Goal: Task Accomplishment & Management: Complete application form

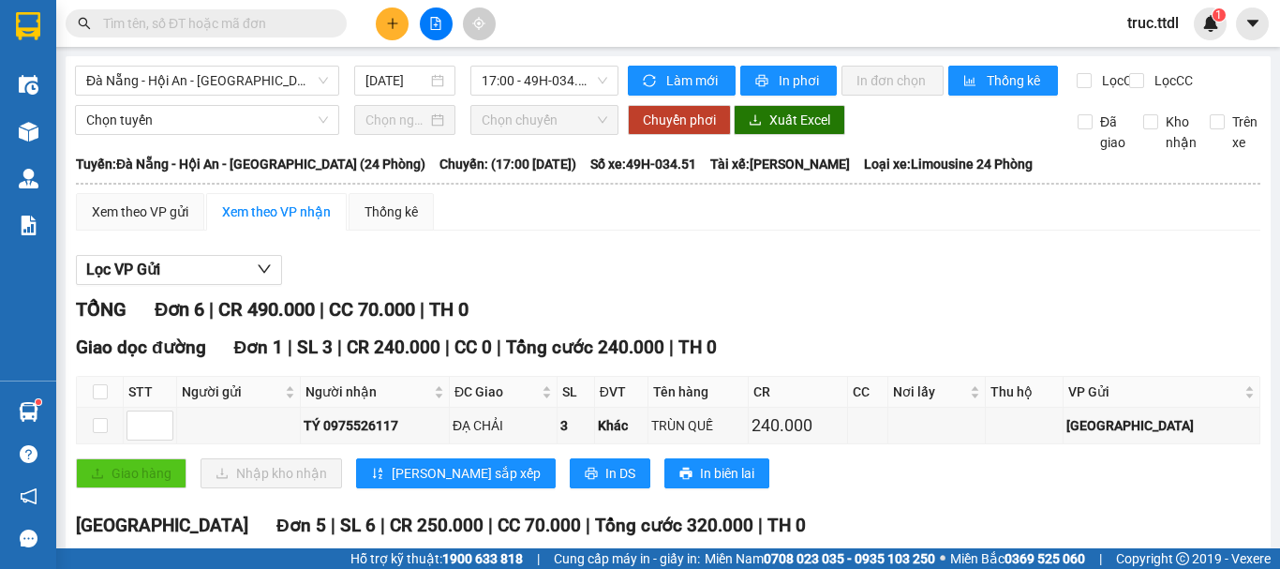
click at [390, 25] on icon "plus" at bounding box center [392, 23] width 13 height 13
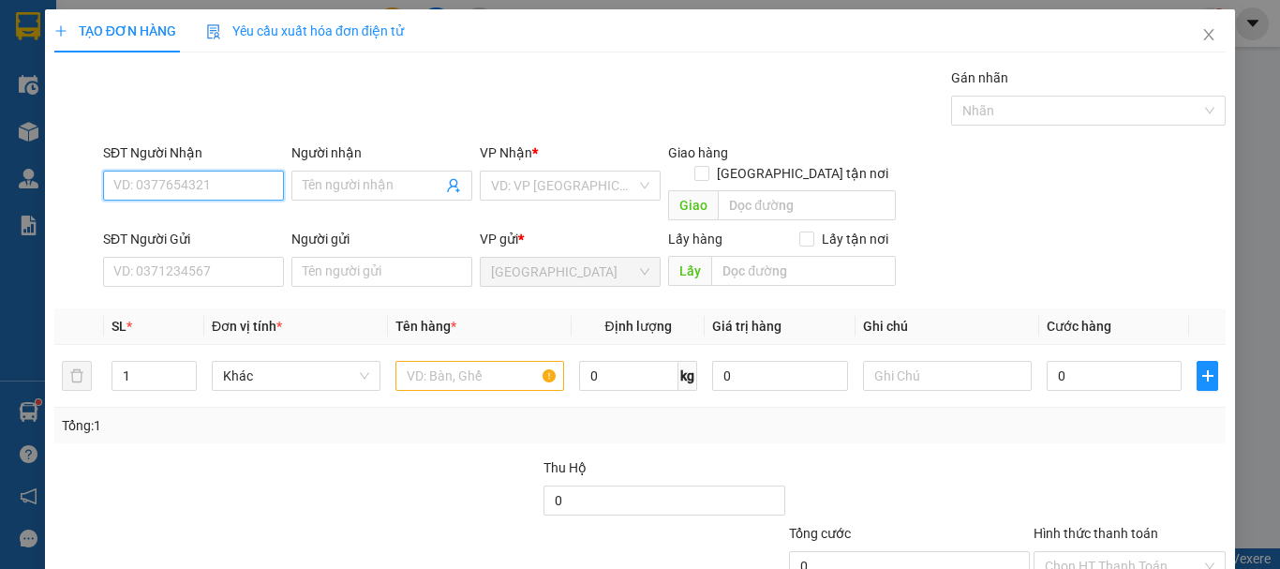
click at [231, 189] on input "SĐT Người Nhận" at bounding box center [193, 186] width 181 height 30
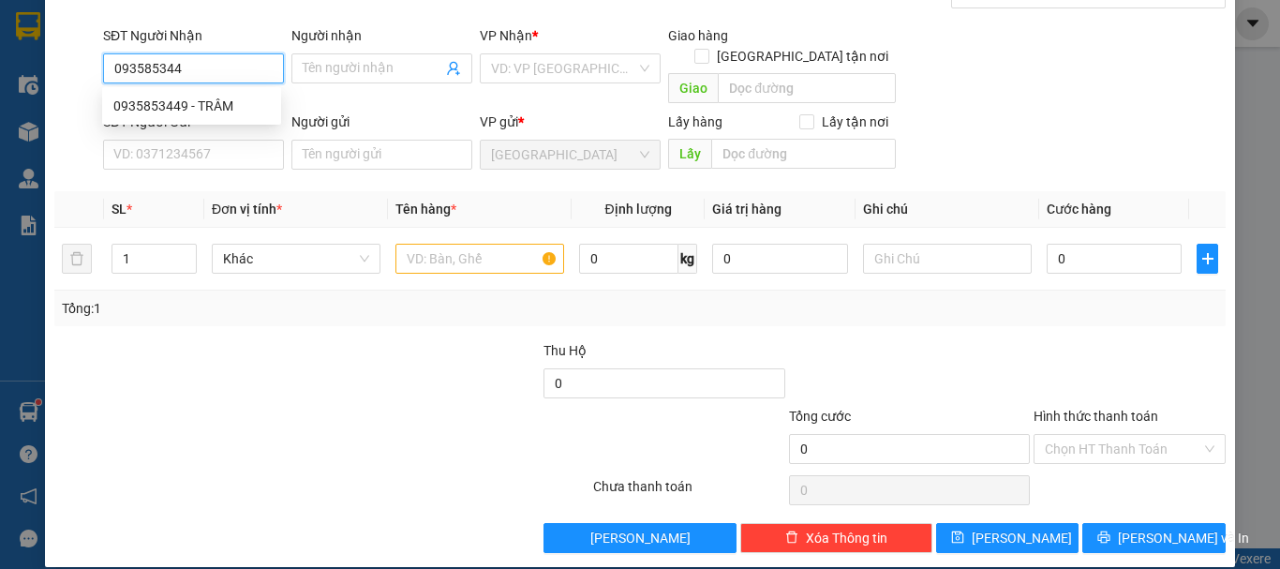
type input "0935853449"
type input "TRÂM"
type input "70.000"
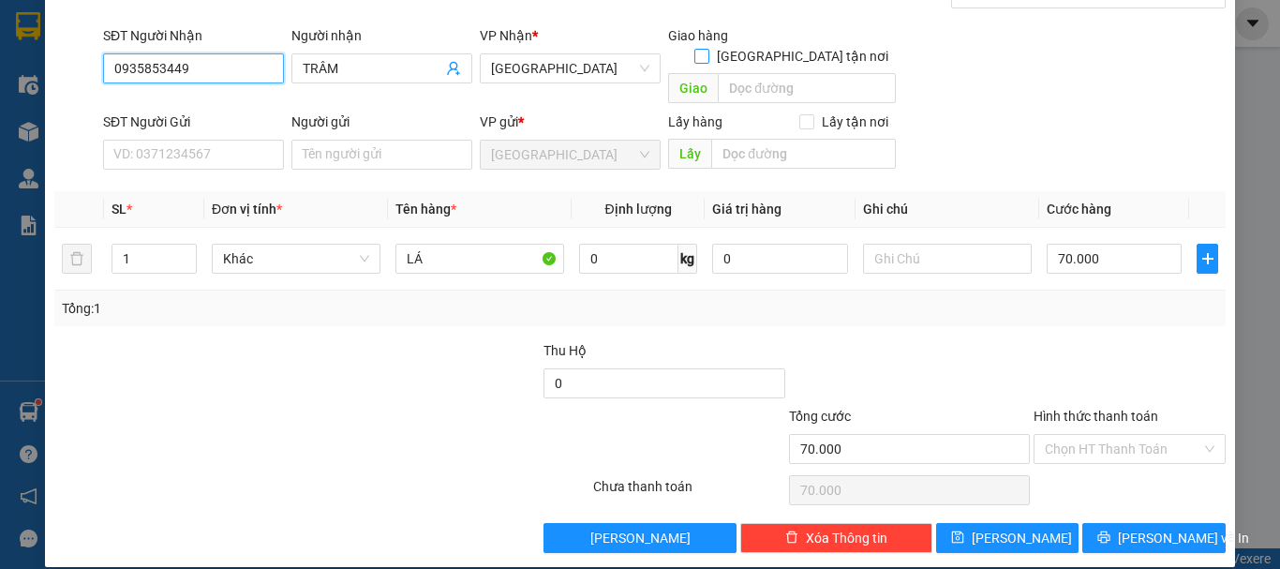
type input "0935853449"
click at [708, 49] on input "[GEOGRAPHIC_DATA] tận nơi" at bounding box center [700, 55] width 13 height 13
checkbox input "true"
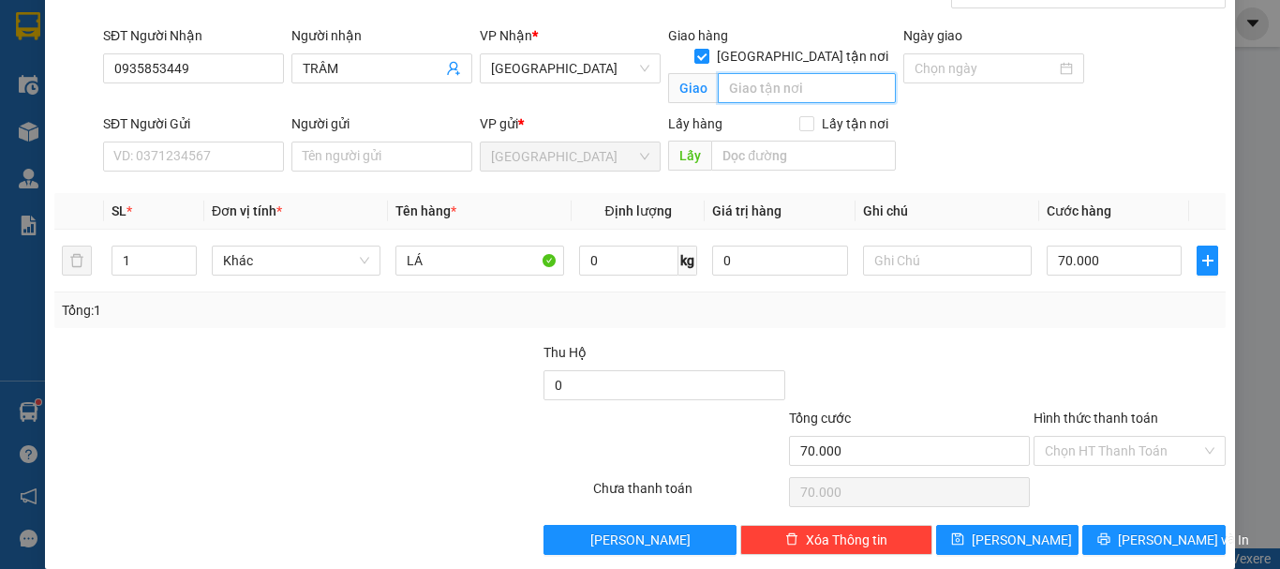
click at [799, 73] on input "text" at bounding box center [807, 88] width 178 height 30
type input "MIẾU BÔNG"
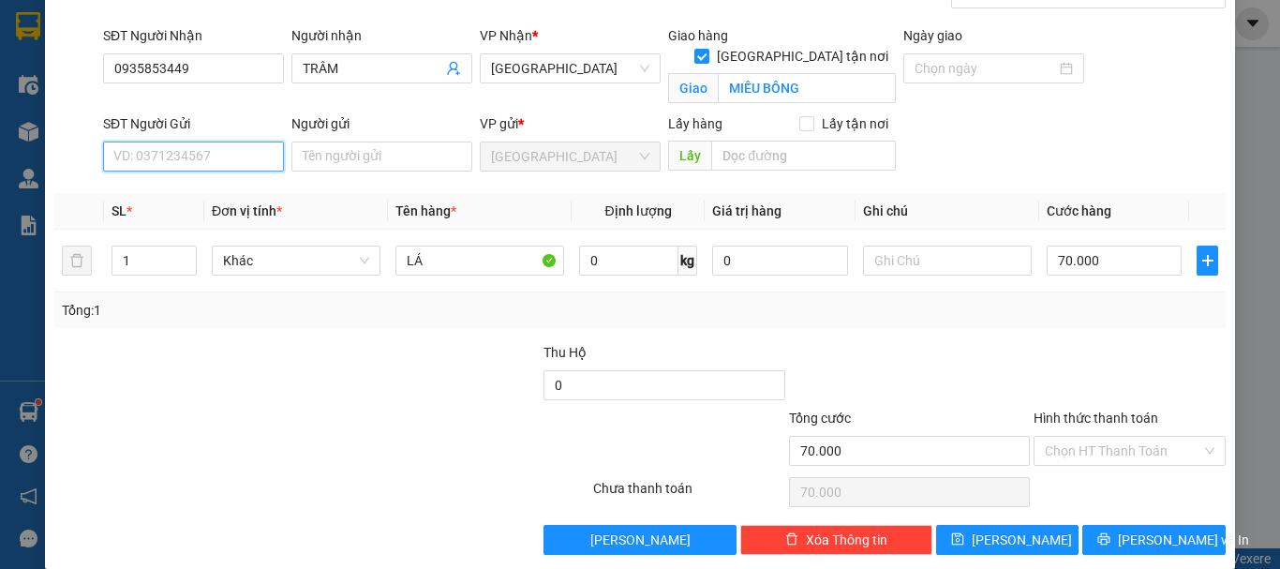
click at [210, 157] on input "SĐT Người Gửi" at bounding box center [193, 157] width 181 height 30
type input "0909077172"
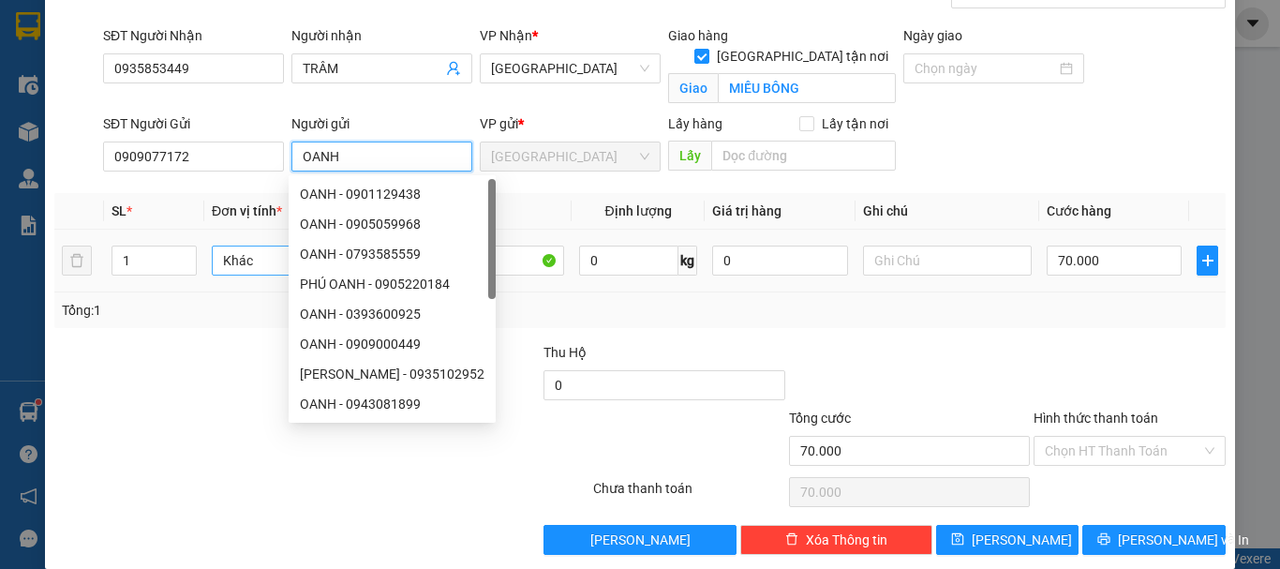
click at [243, 260] on span "Khác" at bounding box center [296, 260] width 146 height 28
type input "OANH"
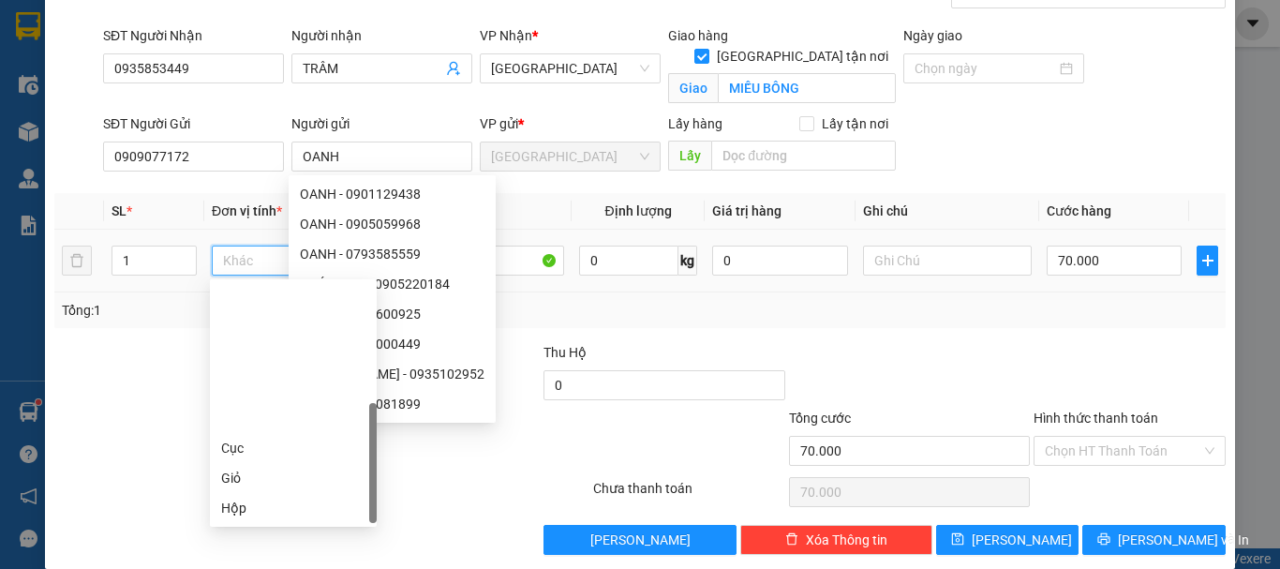
scroll to position [180, 0]
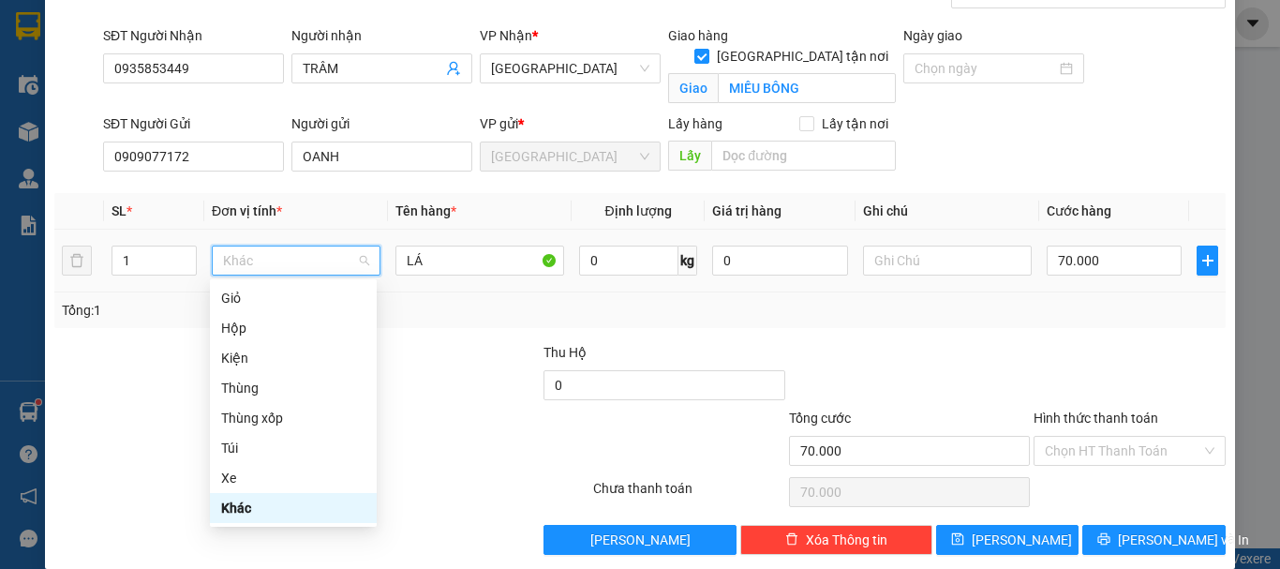
type input "T"
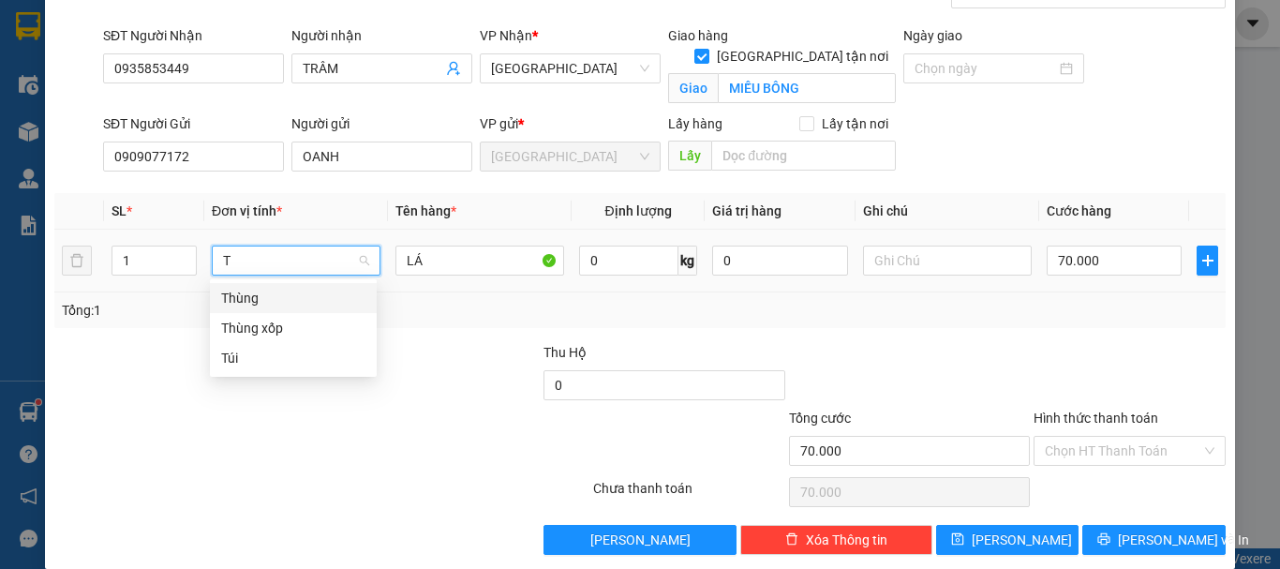
click at [250, 297] on div "Thùng" at bounding box center [293, 298] width 144 height 21
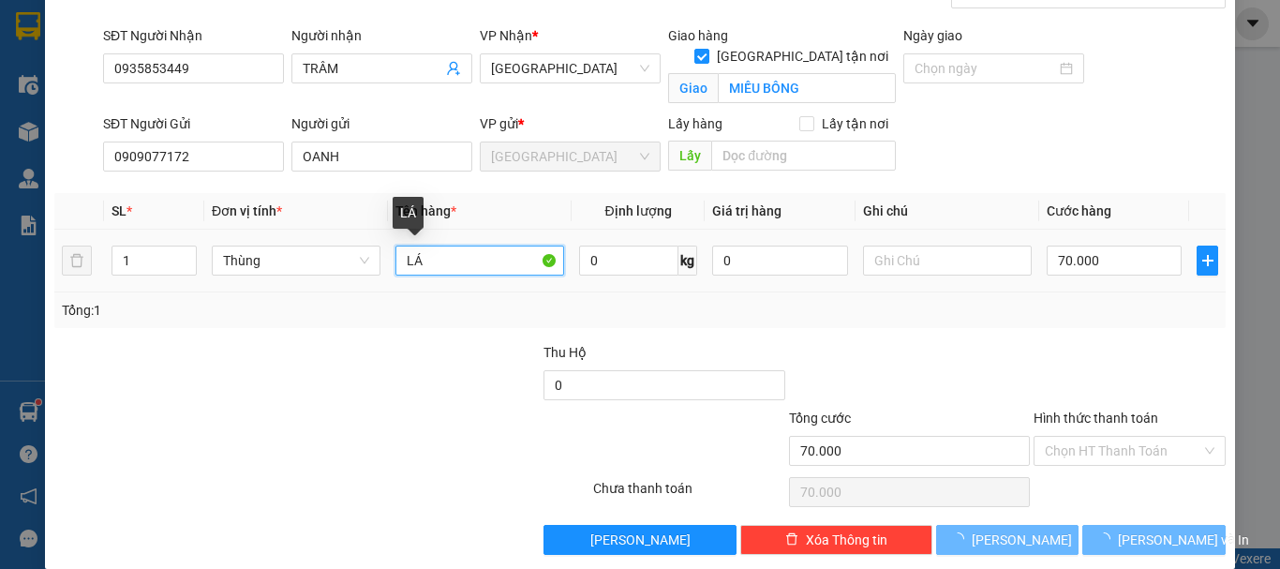
drag, startPoint x: 386, startPoint y: 276, endPoint x: 350, endPoint y: 289, distance: 38.8
click at [350, 289] on tr "1 Thùng LÁ 0 kg 0 70.000" at bounding box center [639, 261] width 1171 height 63
type input "0"
type input "B"
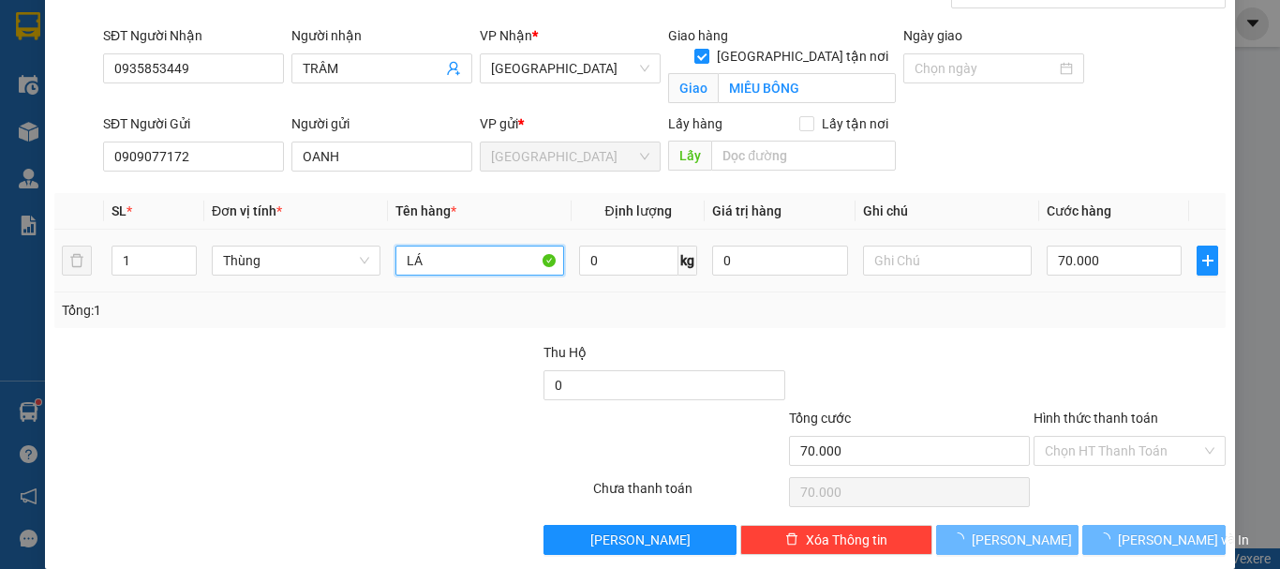
type input "0"
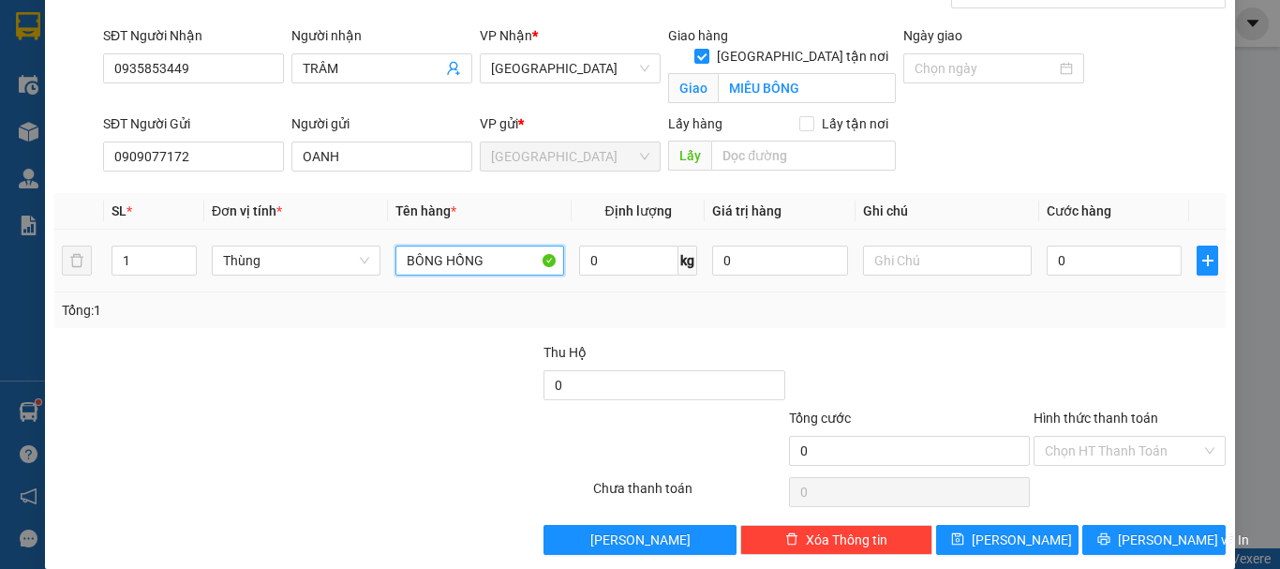
type input "BÔNG HỒNG"
click at [742, 257] on input "0" at bounding box center [779, 261] width 135 height 30
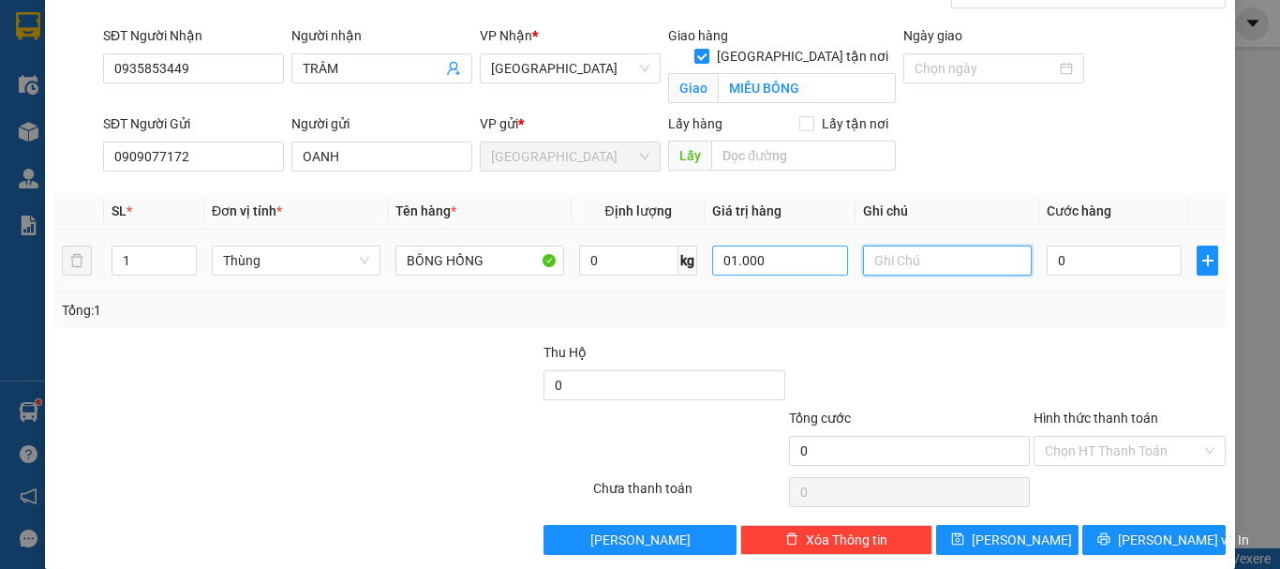
type input "1.000.000"
type input "1"
type input "10"
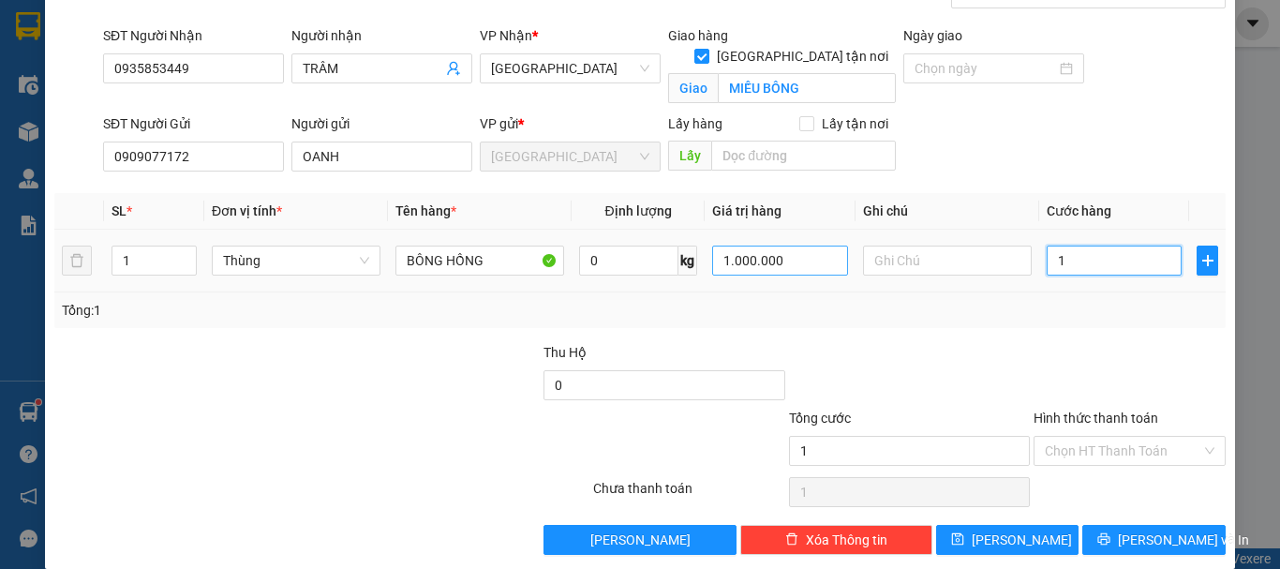
type input "10"
type input "100"
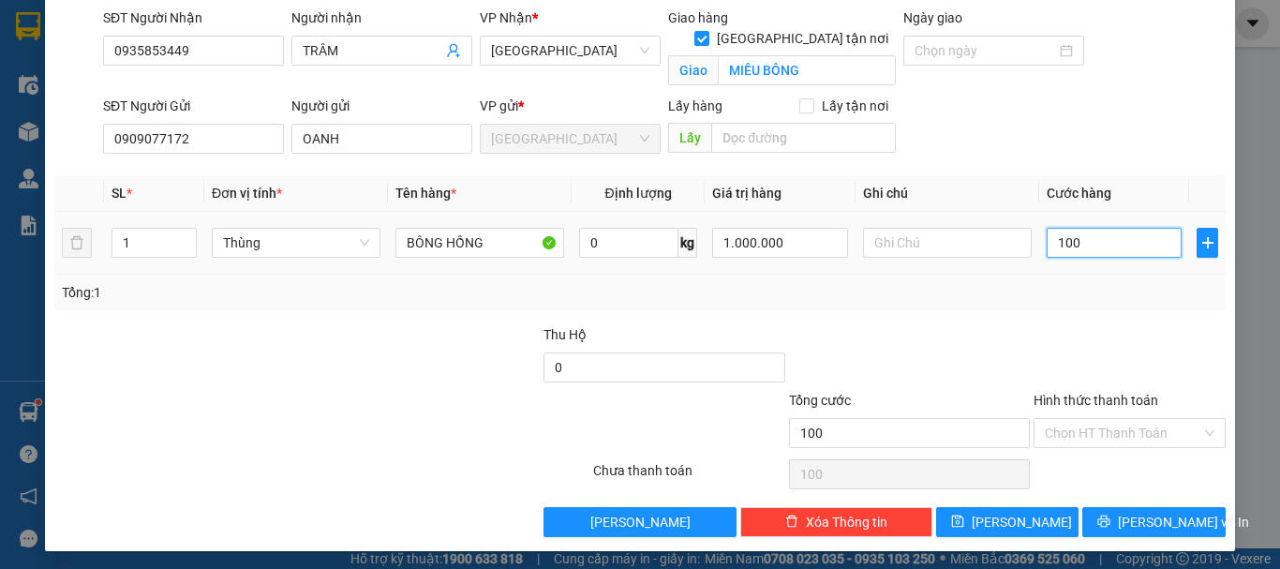
scroll to position [140, 0]
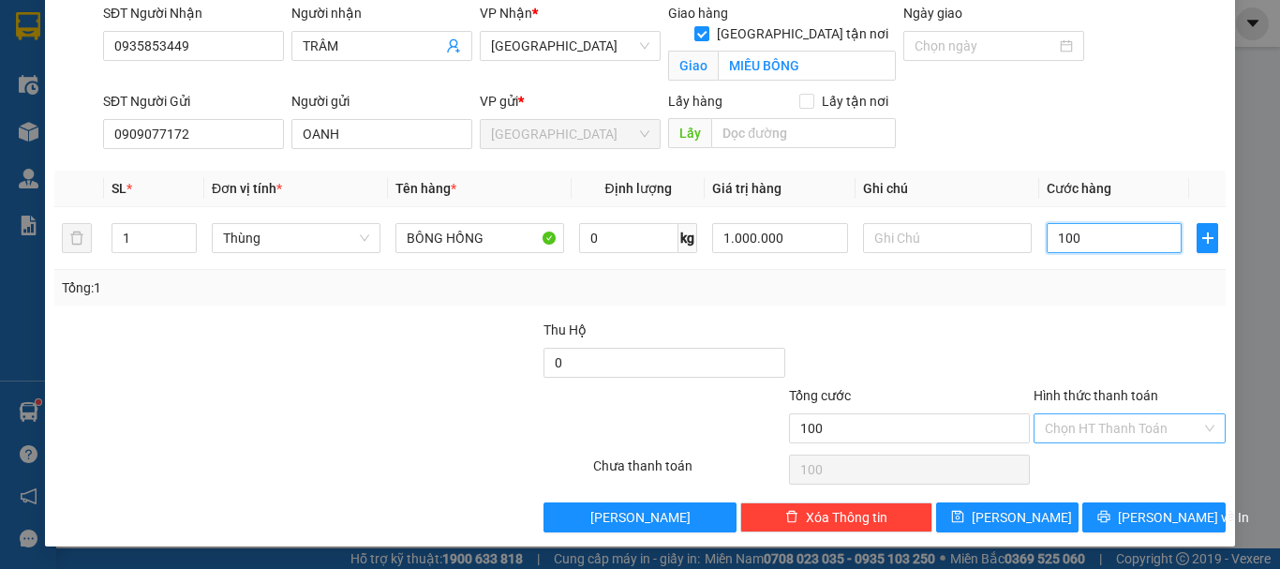
type input "100"
type input "100.000"
click at [1151, 431] on input "Hình thức thanh toán" at bounding box center [1123, 428] width 156 height 28
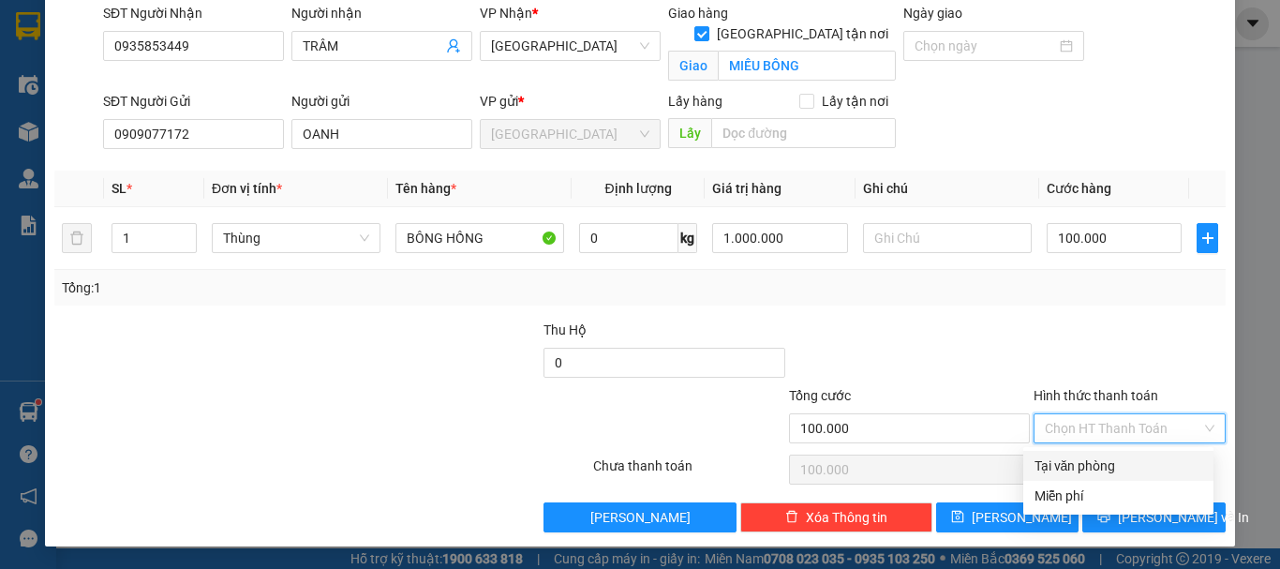
click at [1102, 464] on div "Tại văn phòng" at bounding box center [1119, 465] width 168 height 21
type input "0"
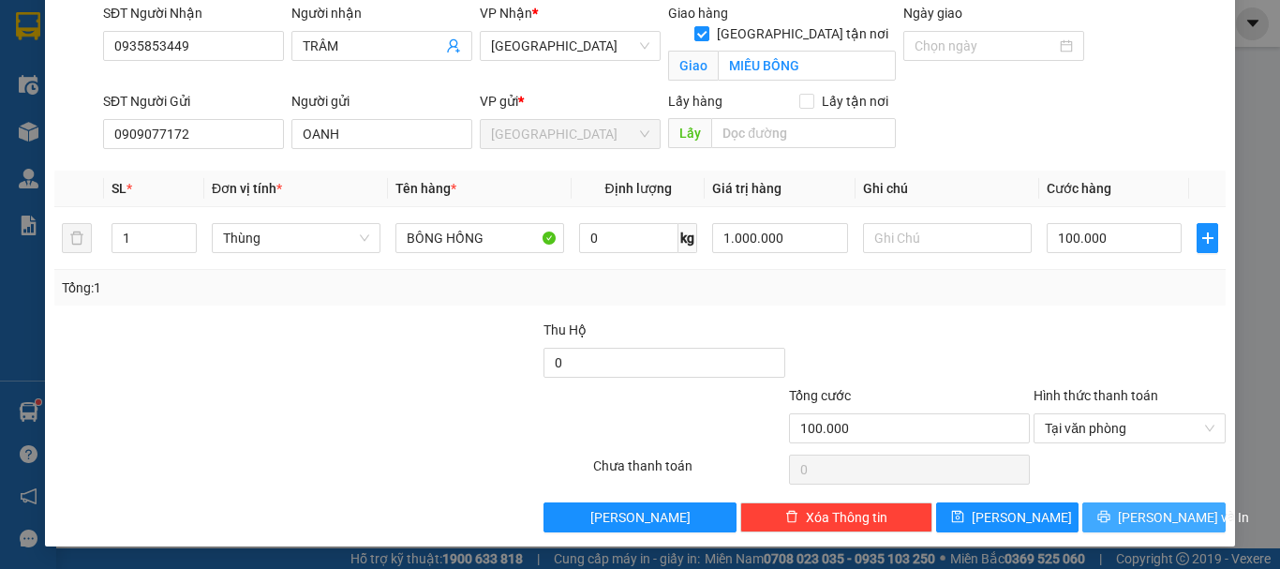
click at [1132, 518] on span "[PERSON_NAME] và In" at bounding box center [1183, 517] width 131 height 21
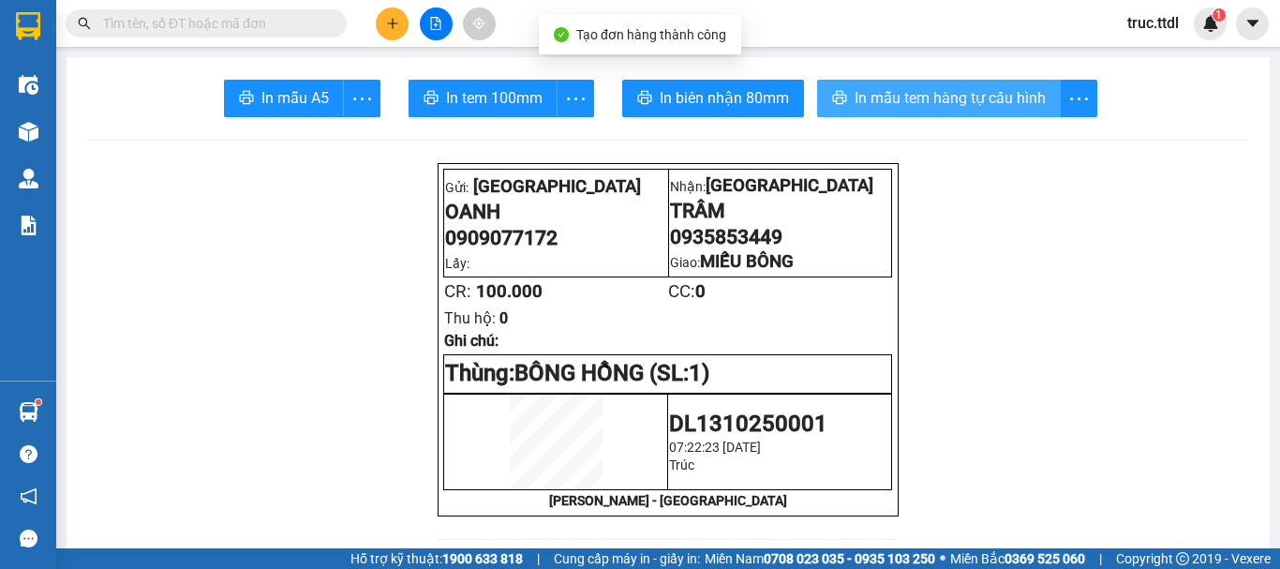
click at [874, 82] on button "In mẫu tem hàng tự cấu hình" at bounding box center [939, 98] width 244 height 37
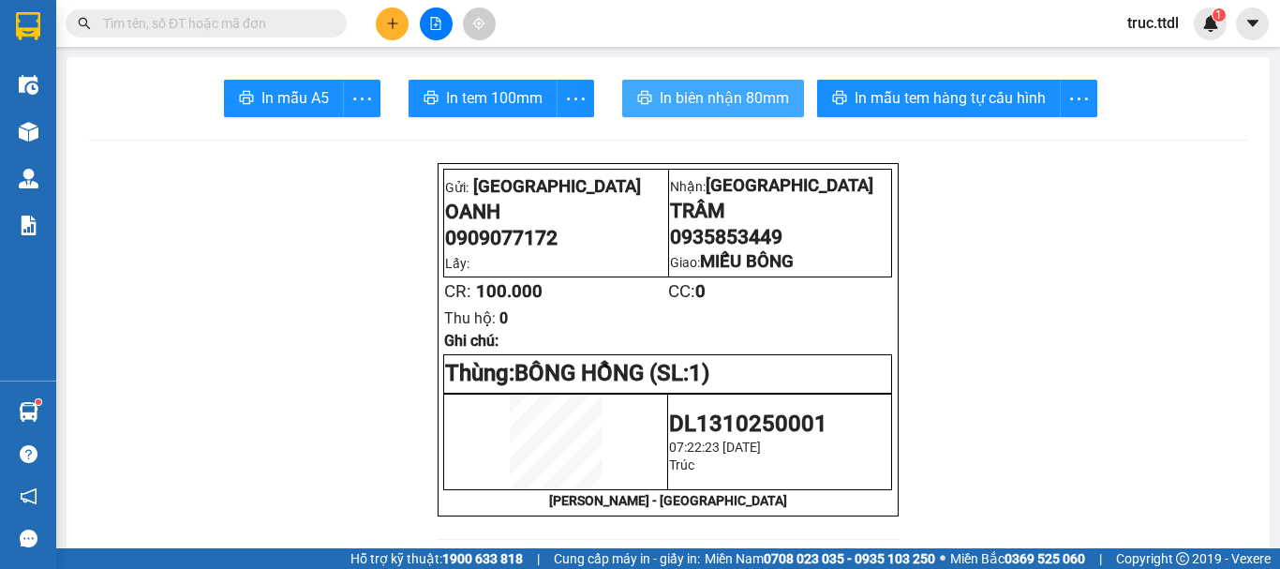
click at [761, 106] on span "In biên nhận 80mm" at bounding box center [724, 97] width 129 height 23
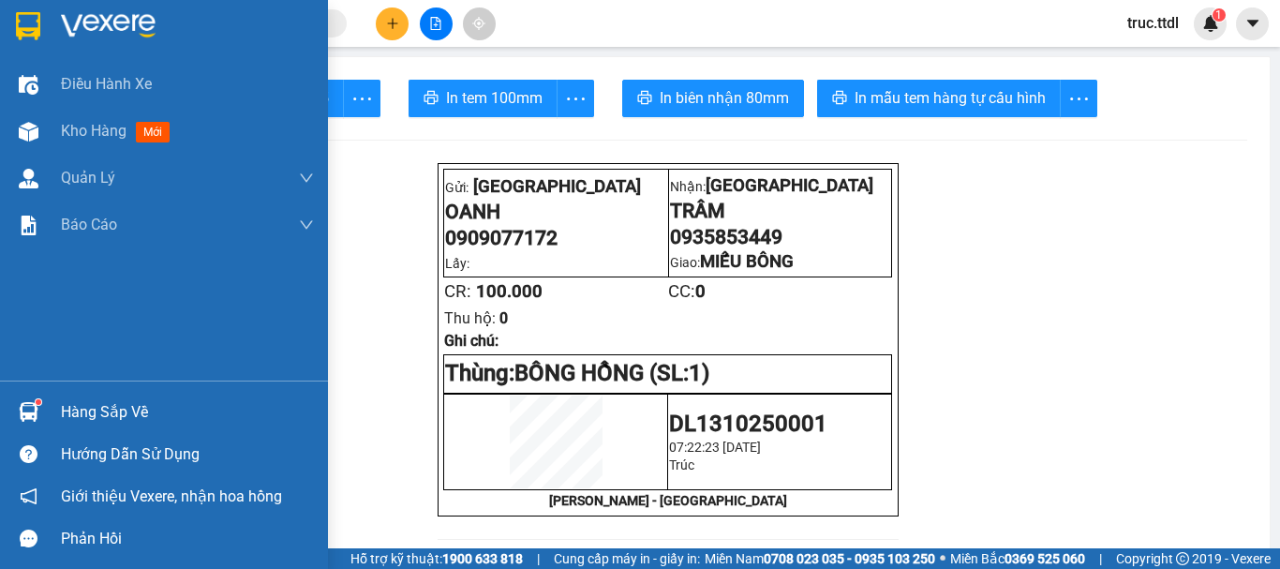
click at [34, 22] on img at bounding box center [28, 26] width 24 height 28
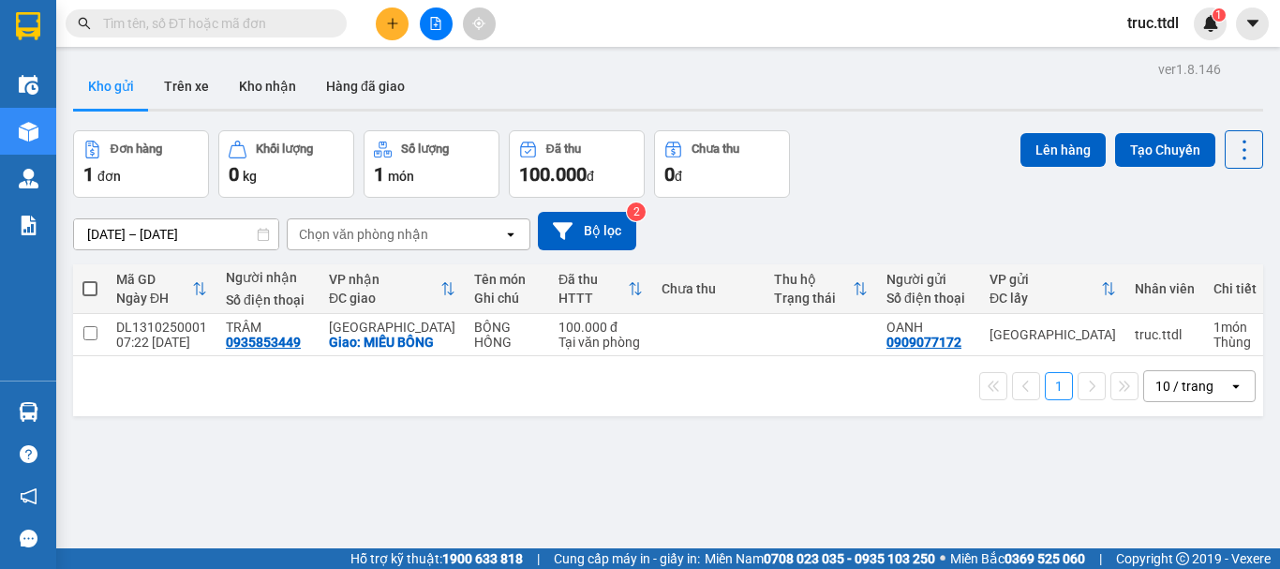
click at [1200, 392] on div "10 / trang" at bounding box center [1186, 386] width 84 height 30
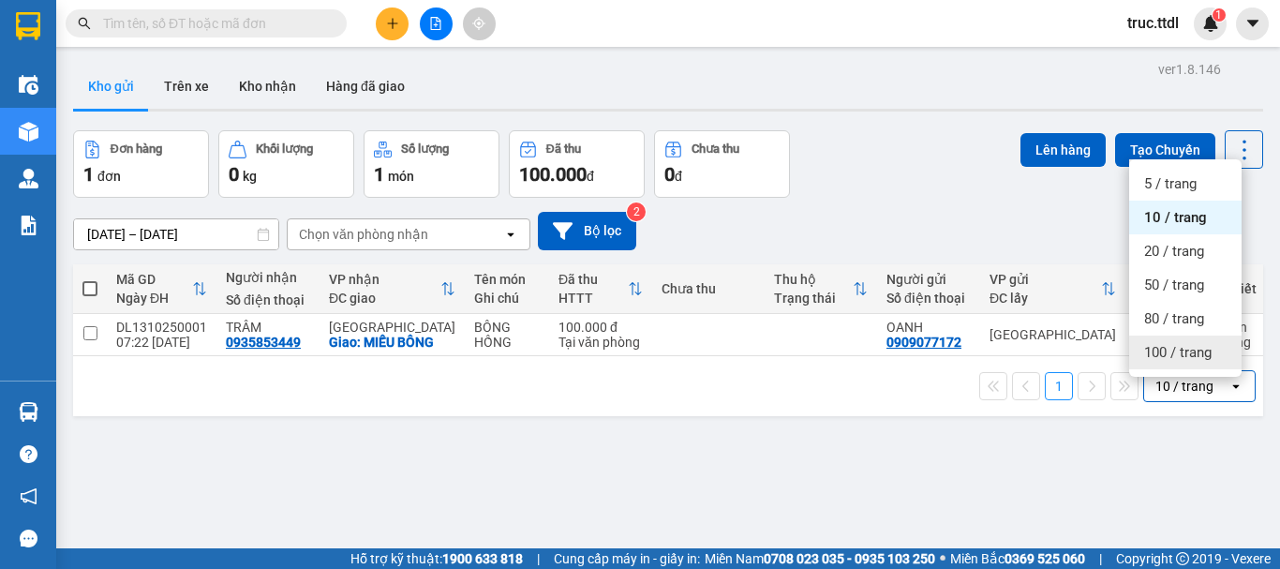
click at [1205, 365] on div "100 / trang" at bounding box center [1185, 352] width 112 height 34
